Goal: Task Accomplishment & Management: Manage account settings

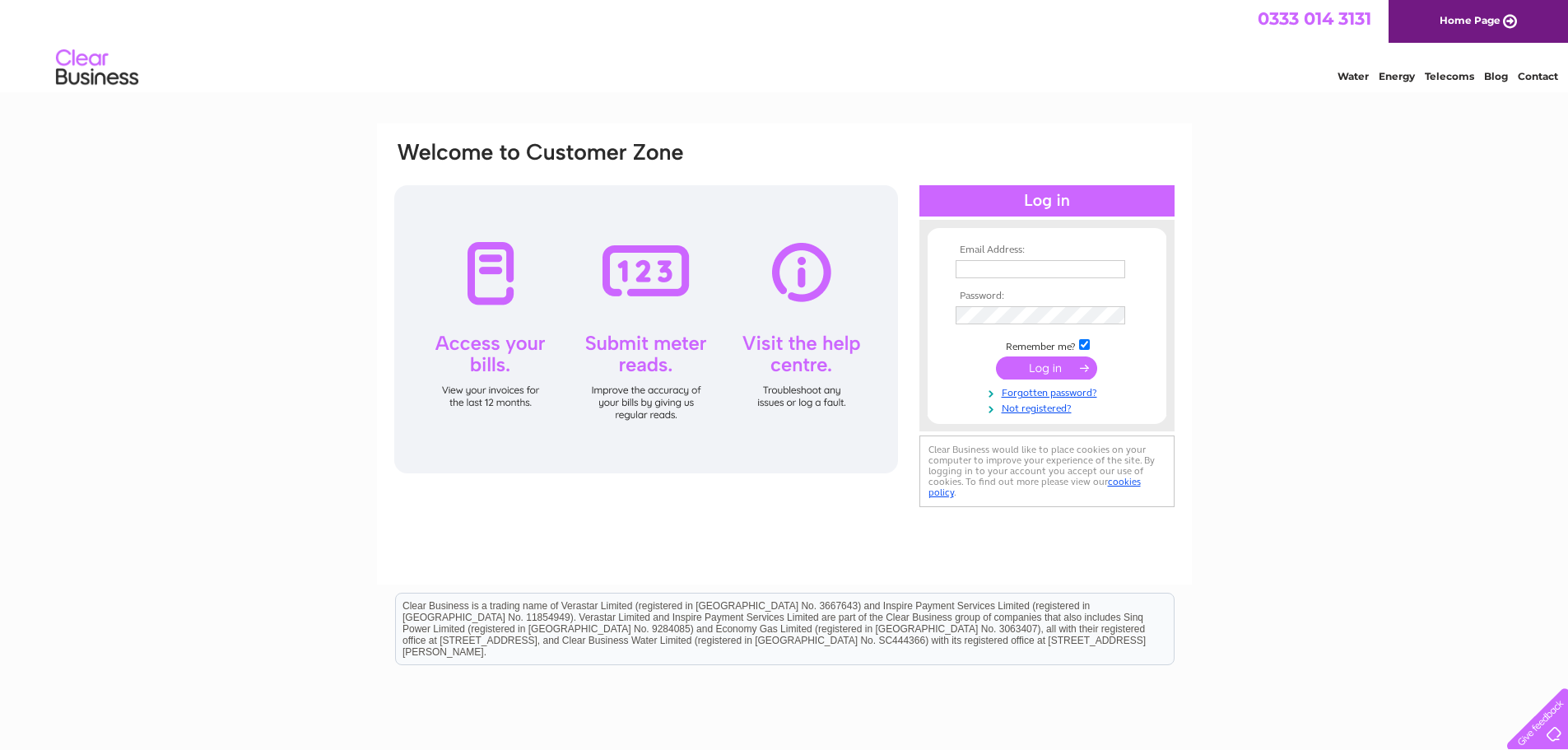
click at [1002, 266] on input "text" at bounding box center [1040, 269] width 170 height 18
type input "michelle@sb-pm.co.uk"
click at [1036, 361] on input "submit" at bounding box center [1046, 370] width 101 height 23
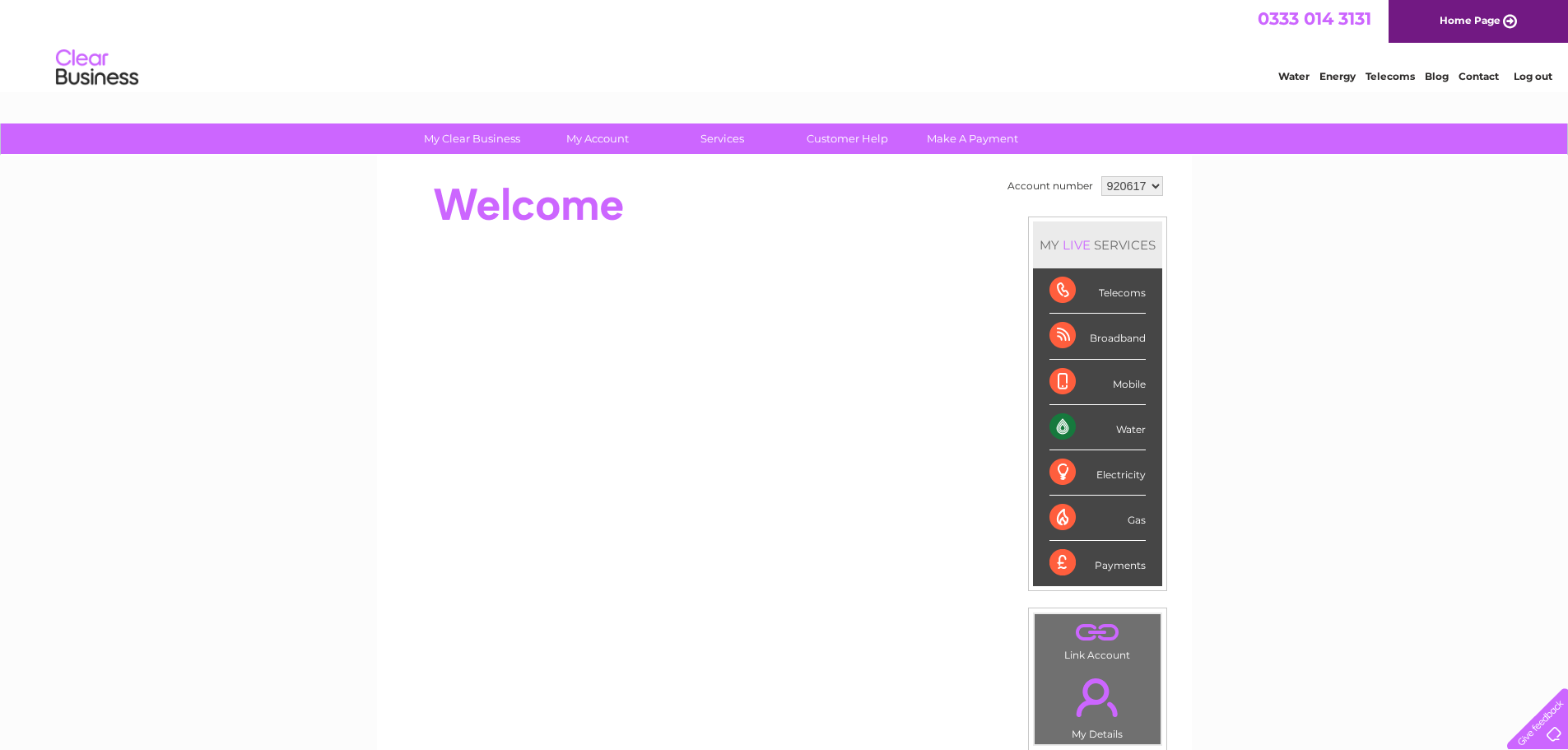
drag, startPoint x: 1435, startPoint y: 345, endPoint x: 1425, endPoint y: 345, distance: 10.0
click at [1435, 345] on div "My Clear Business Login Details My Details My Preferences Link Account My Accou…" at bounding box center [784, 586] width 1568 height 926
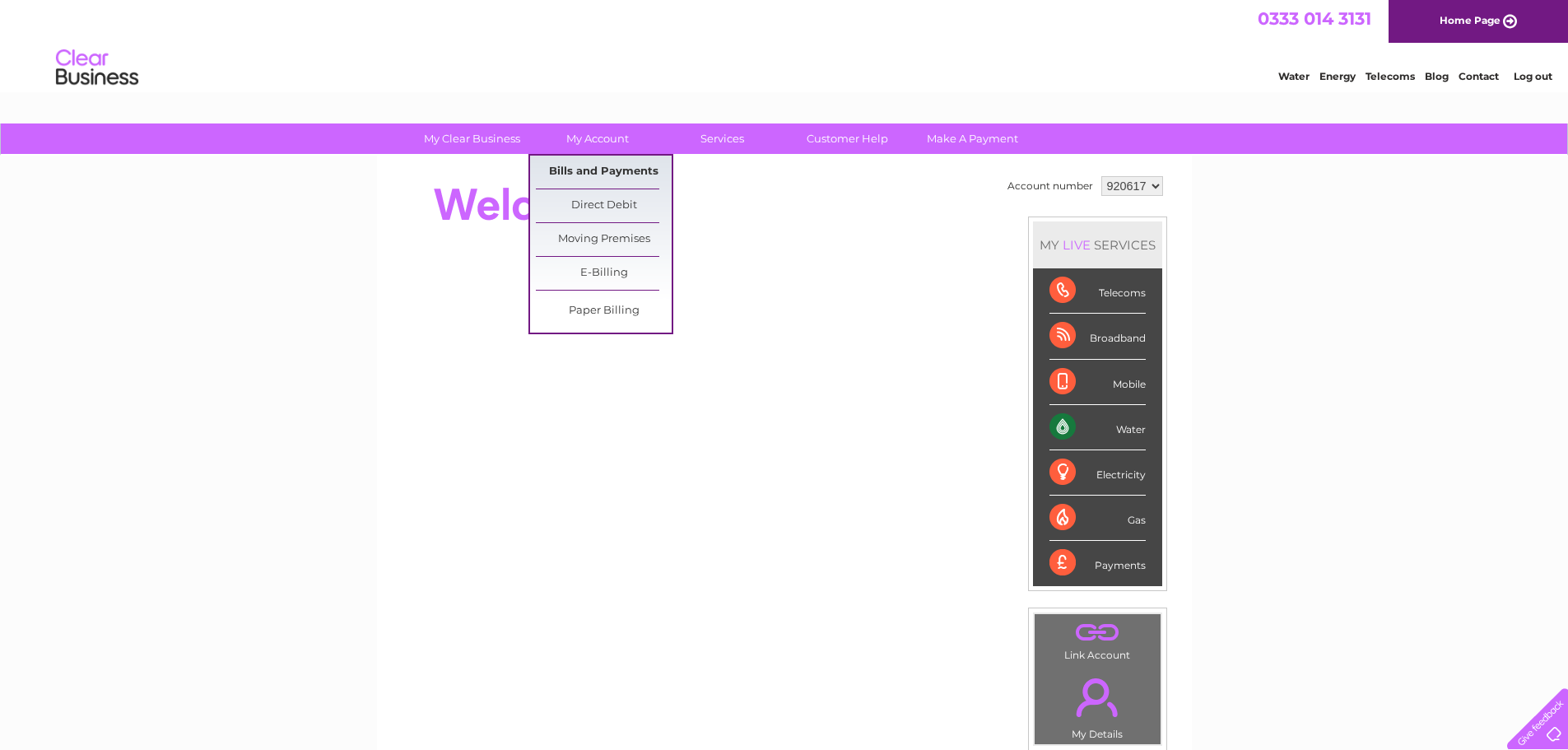
click at [603, 176] on link "Bills and Payments" at bounding box center [603, 171] width 135 height 33
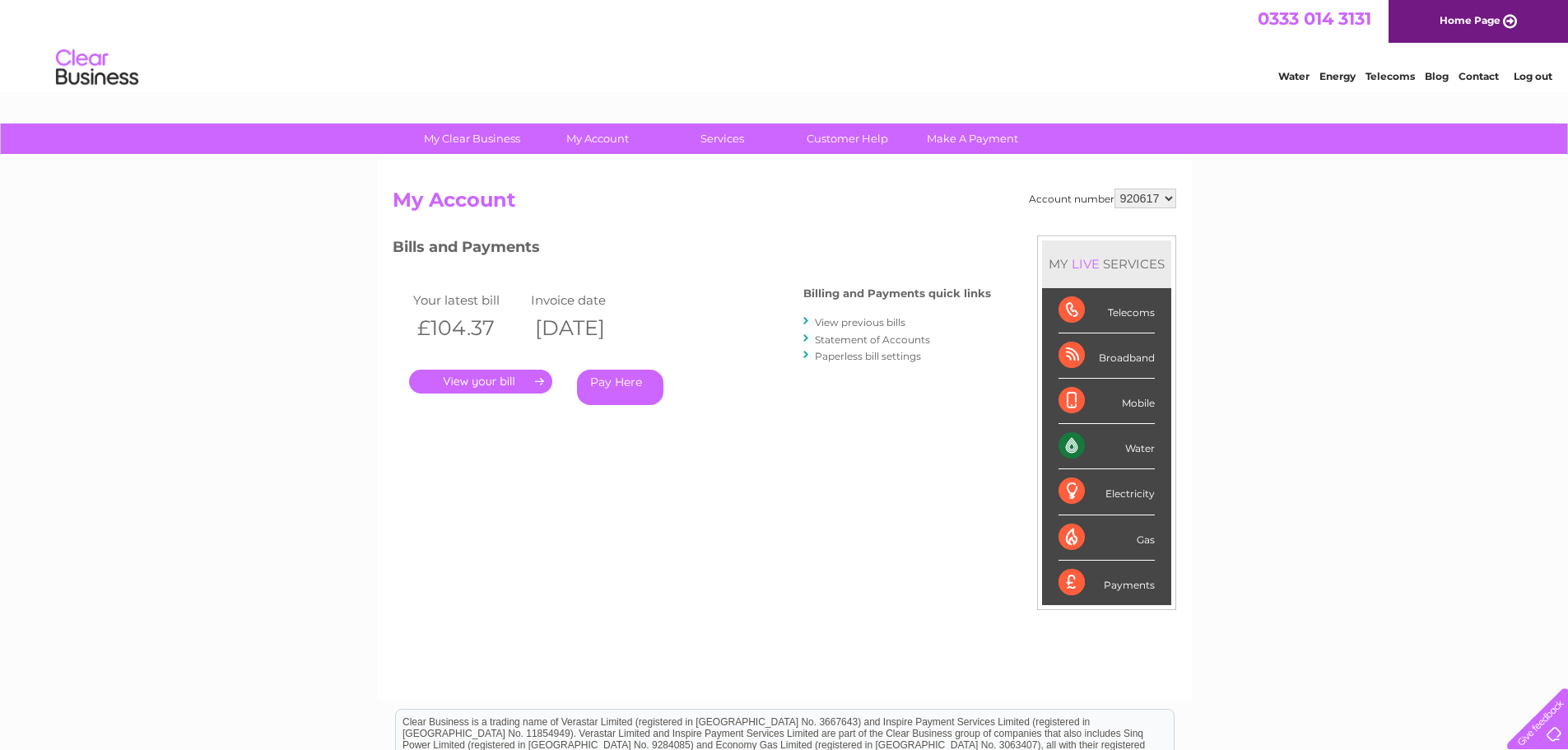
click at [499, 382] on link "." at bounding box center [480, 381] width 143 height 24
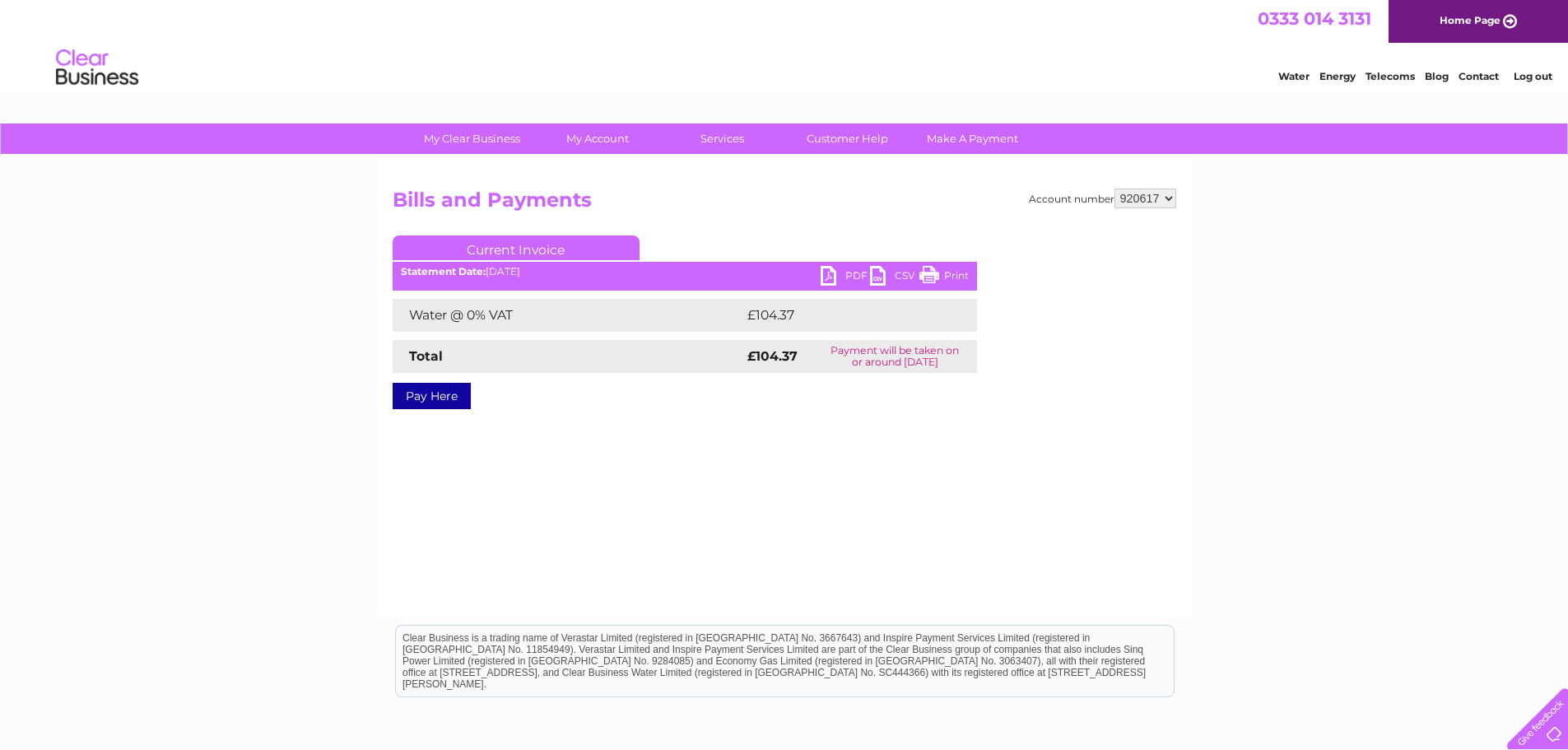
click at [827, 273] on link "PDF" at bounding box center [845, 278] width 49 height 24
click at [1545, 76] on link "Log out" at bounding box center [1533, 76] width 38 height 13
